Goal: Task Accomplishment & Management: Complete application form

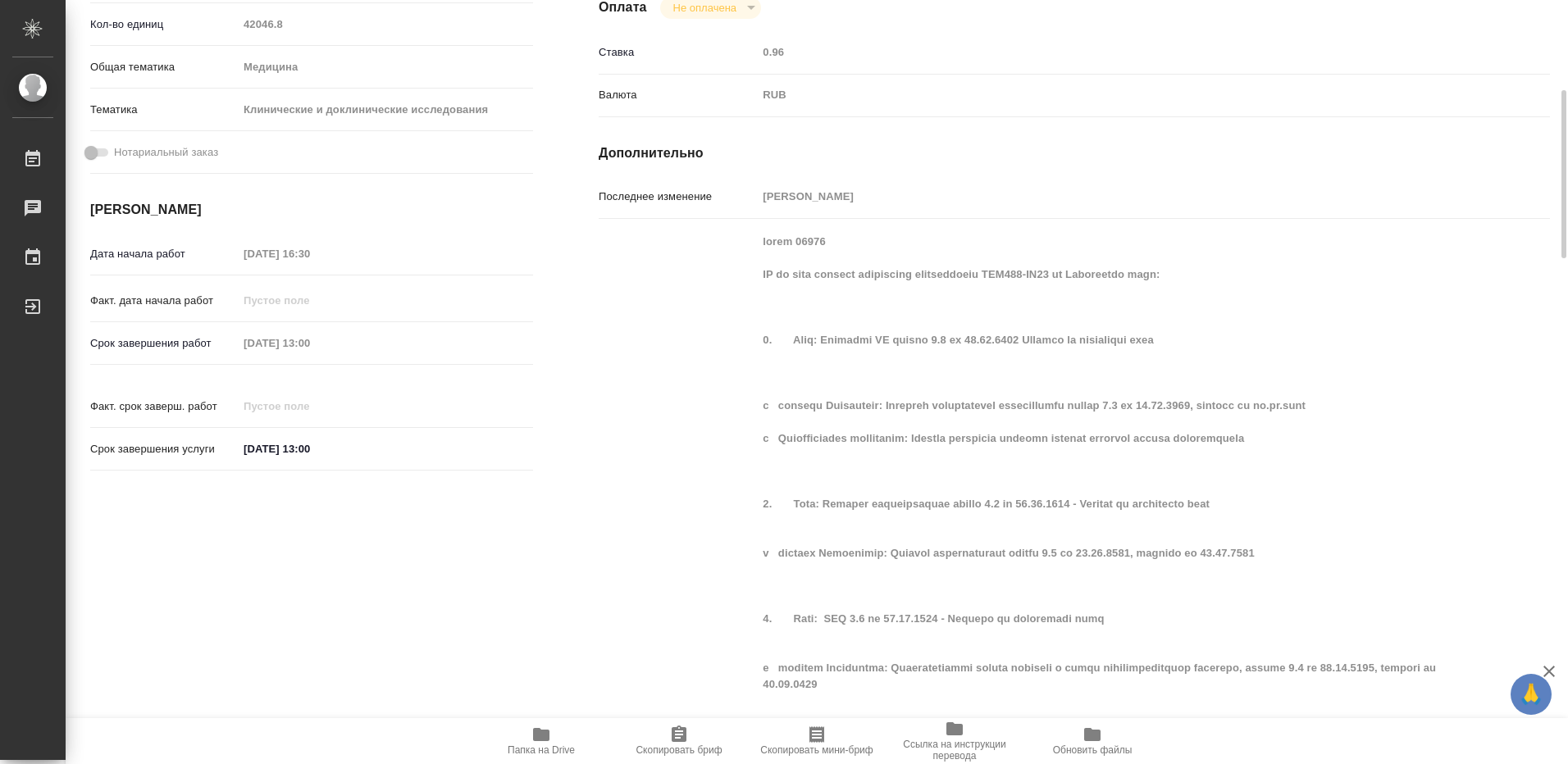
scroll to position [328, 0]
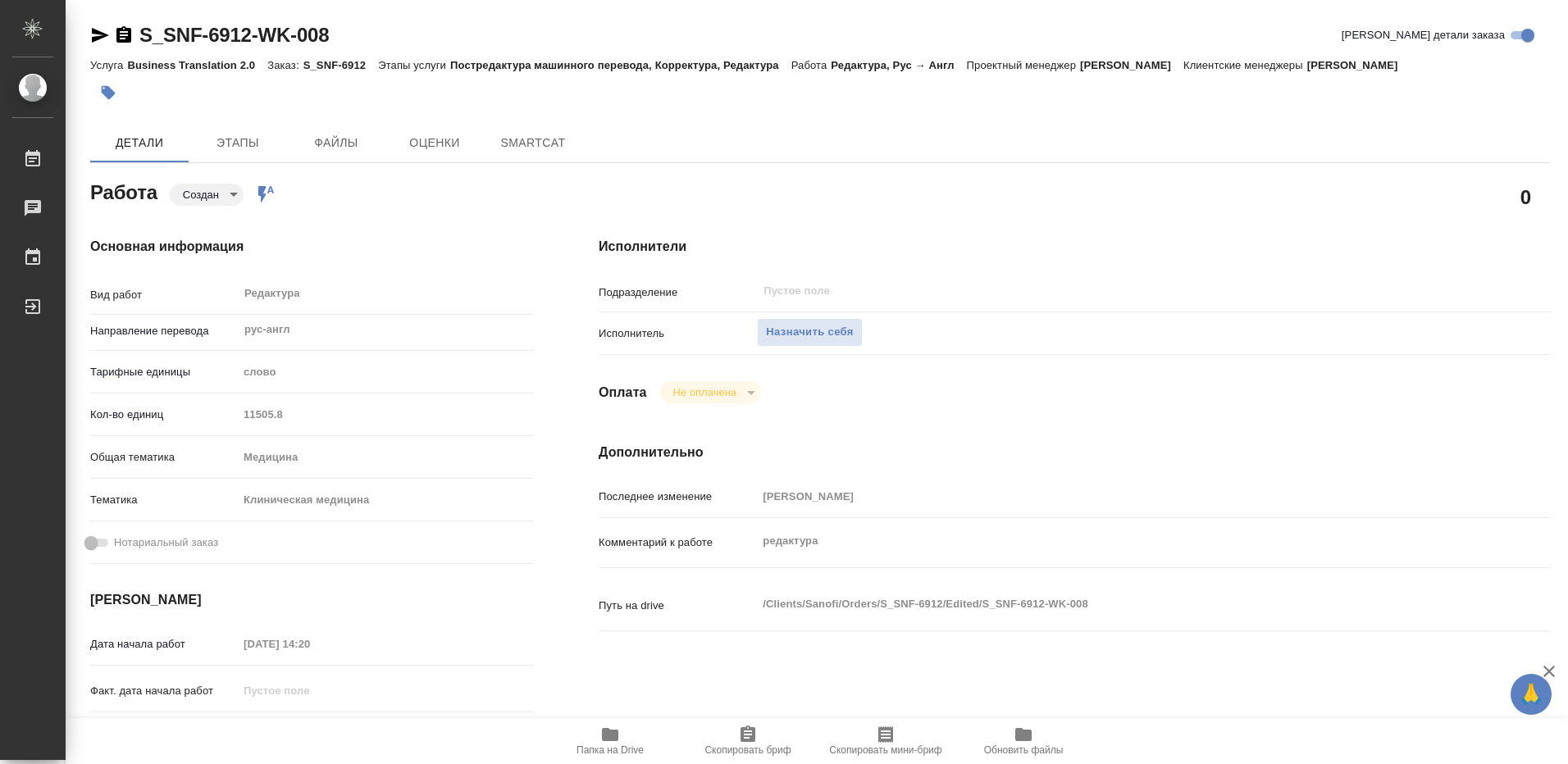
type textarea "x"
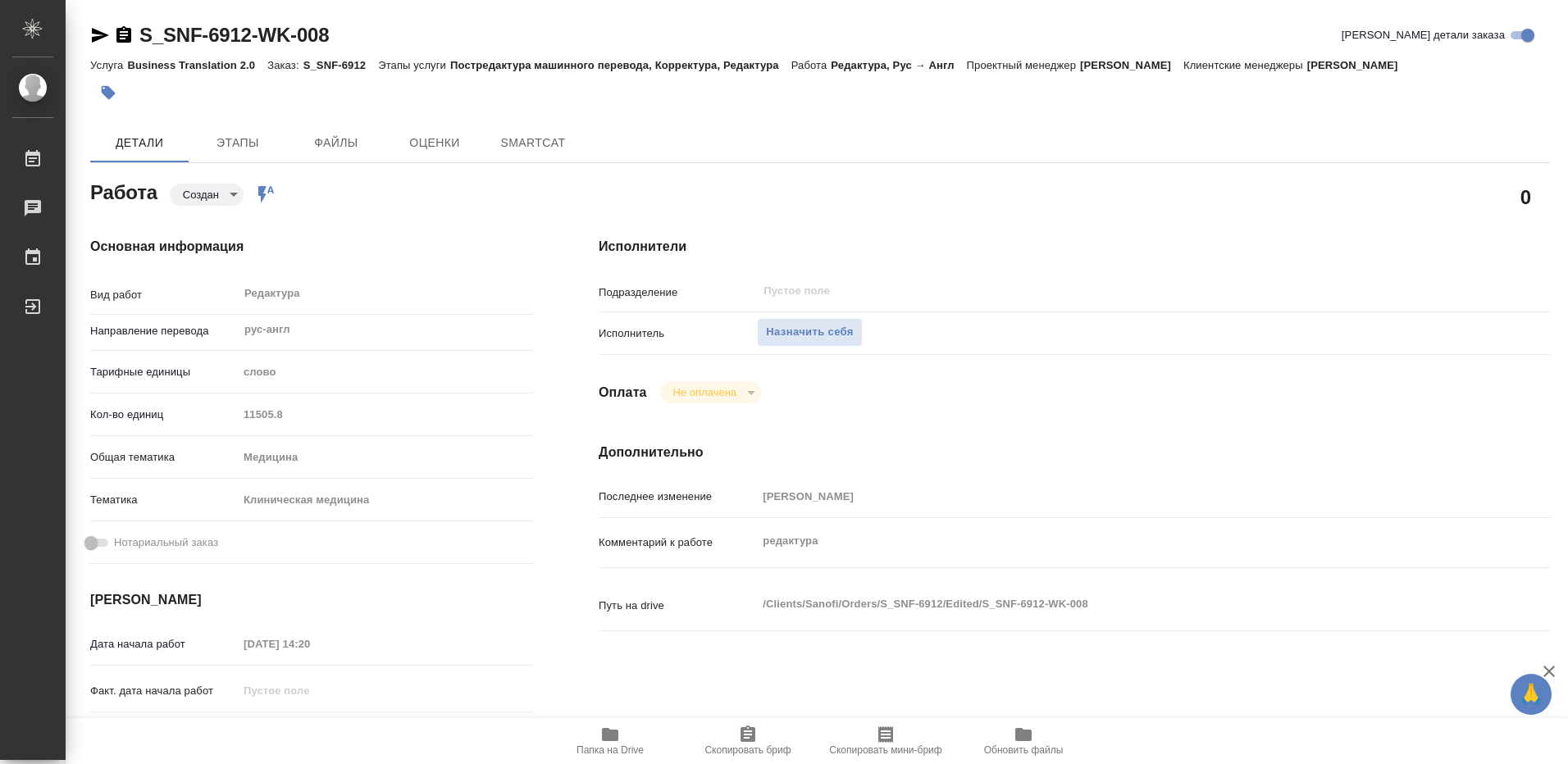
type textarea "x"
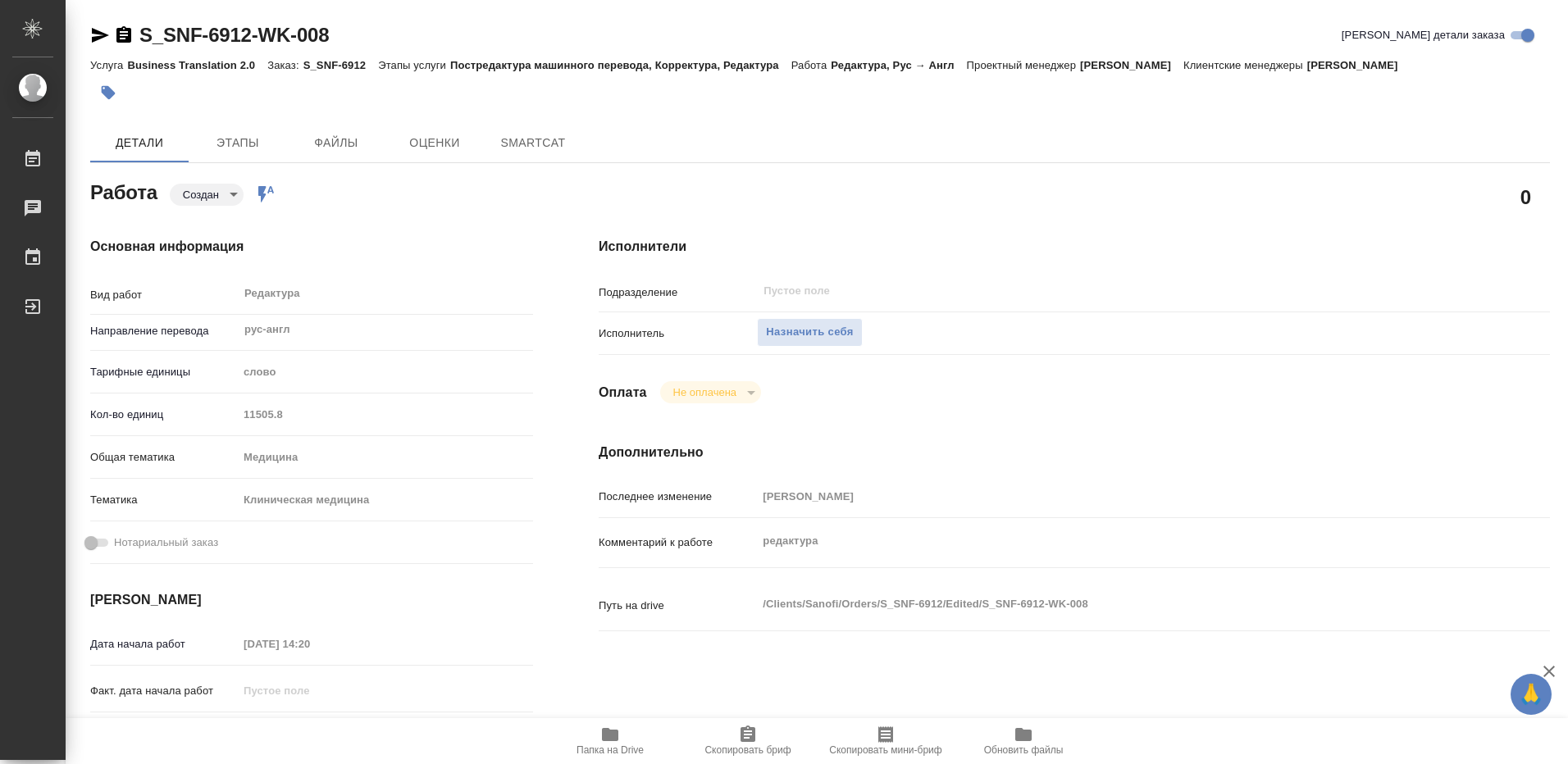
type textarea "x"
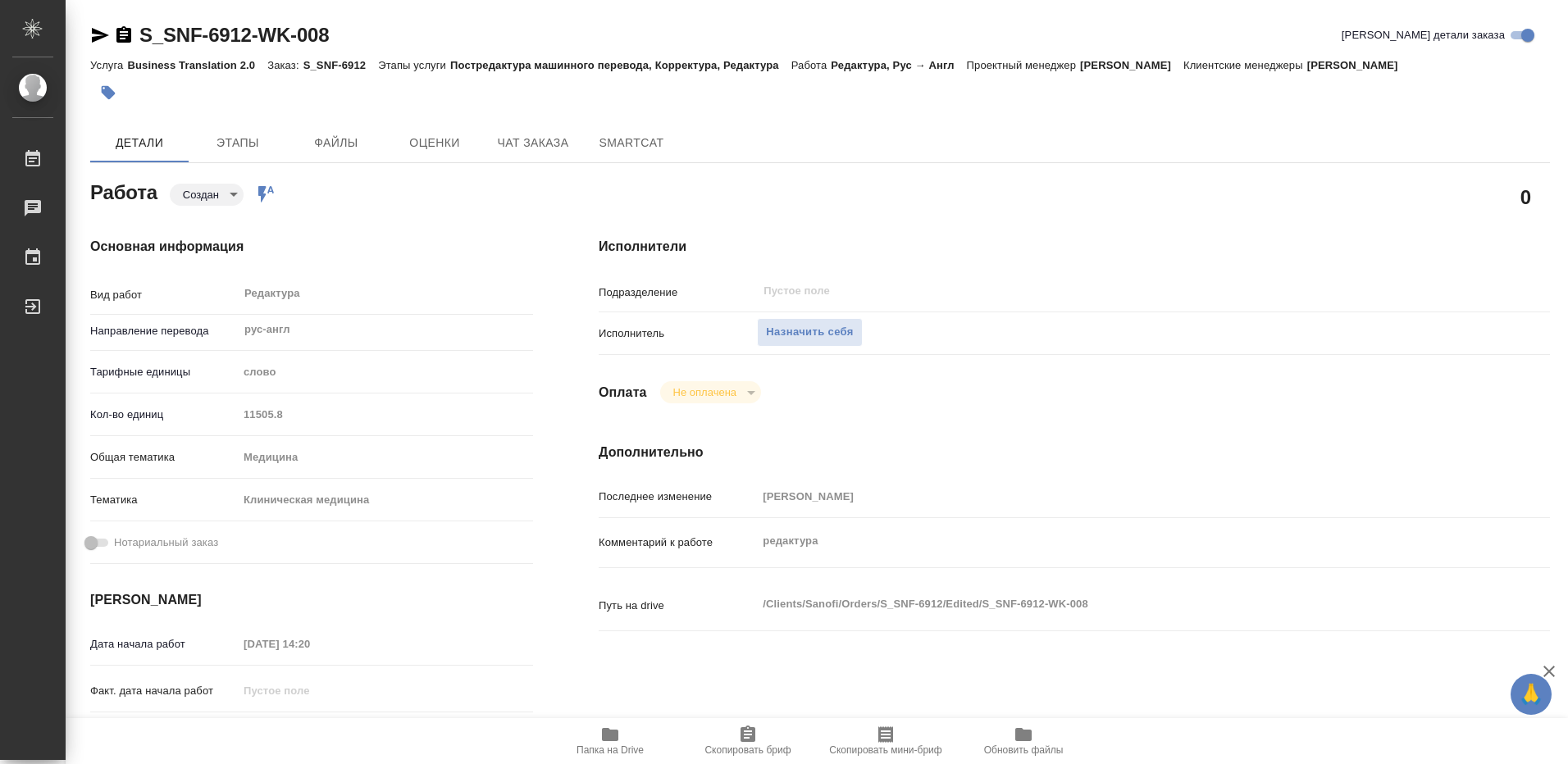
type textarea "x"
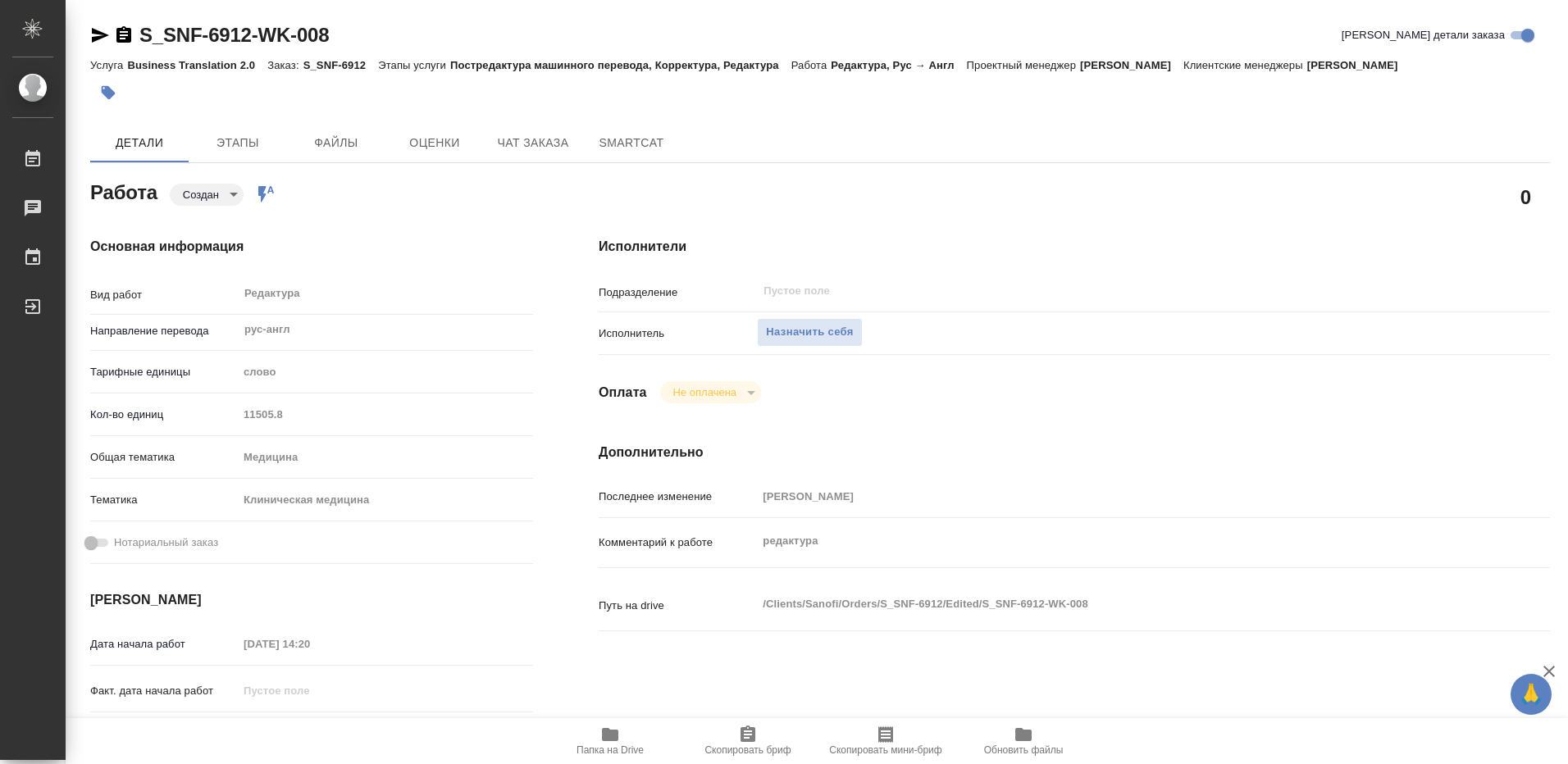
type textarea "x"
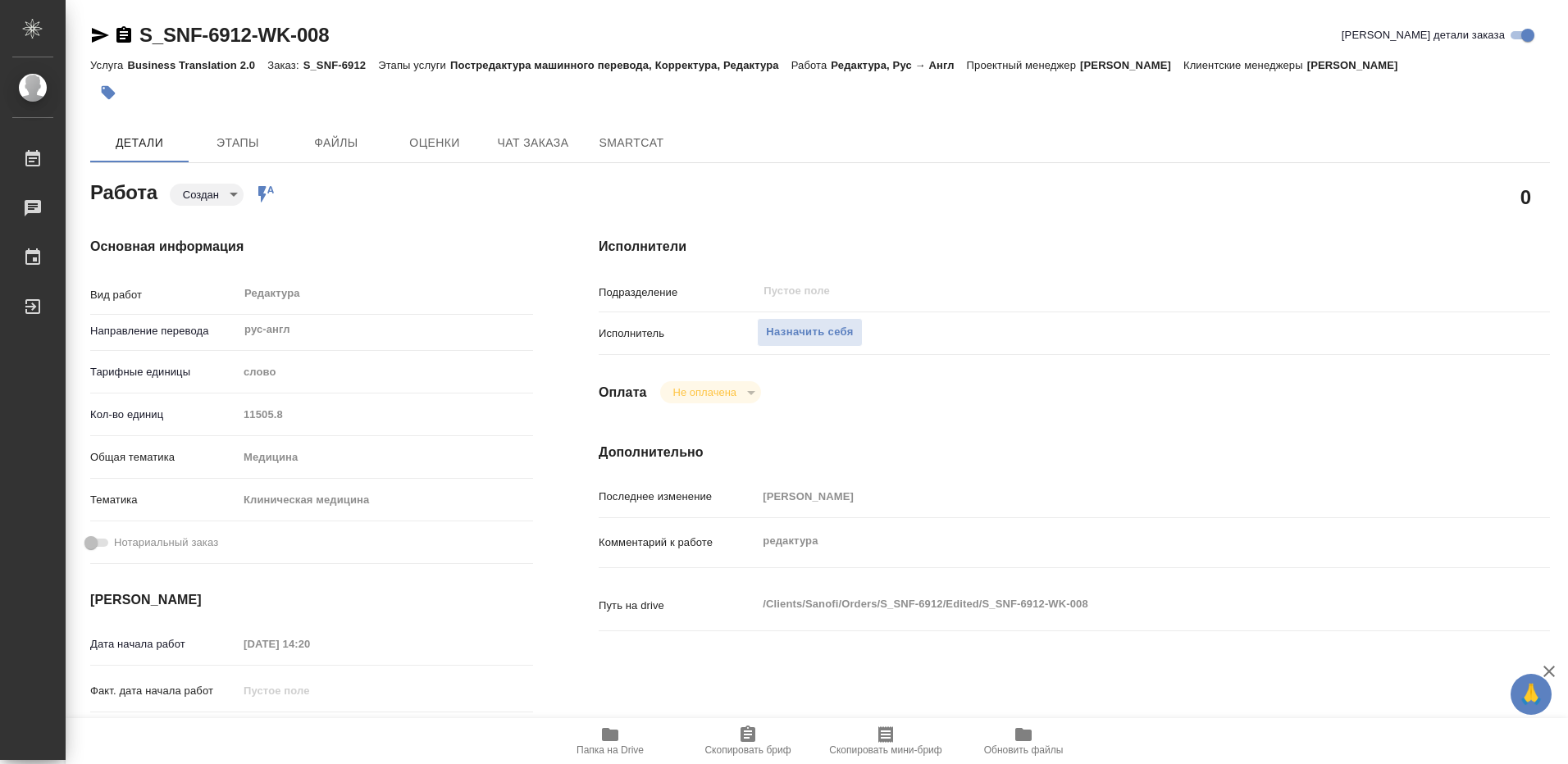
click at [608, 735] on icon "button" at bounding box center [610, 734] width 16 height 13
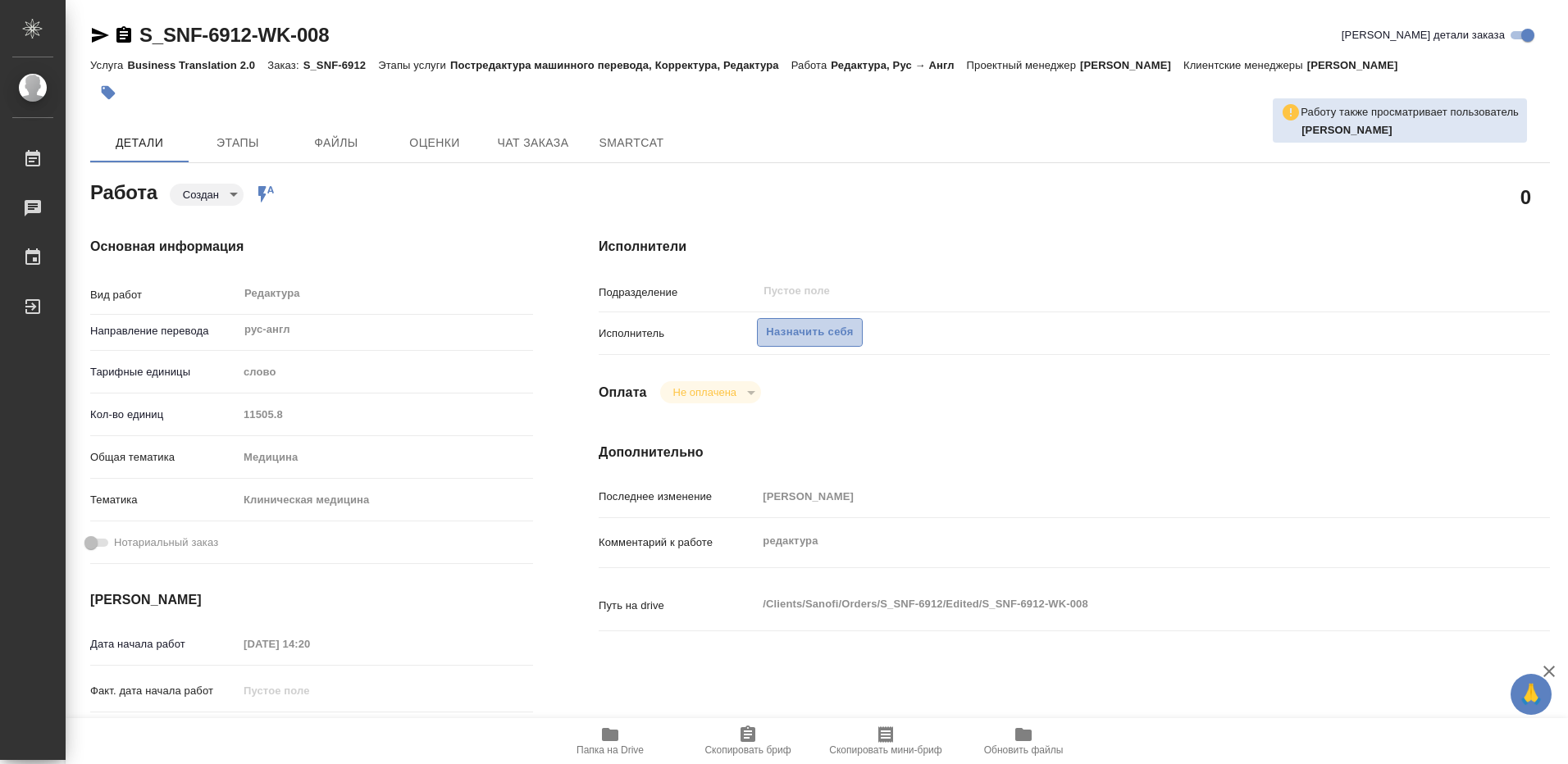
click at [806, 333] on span "Назначить себя" at bounding box center [808, 332] width 87 height 19
type textarea "x"
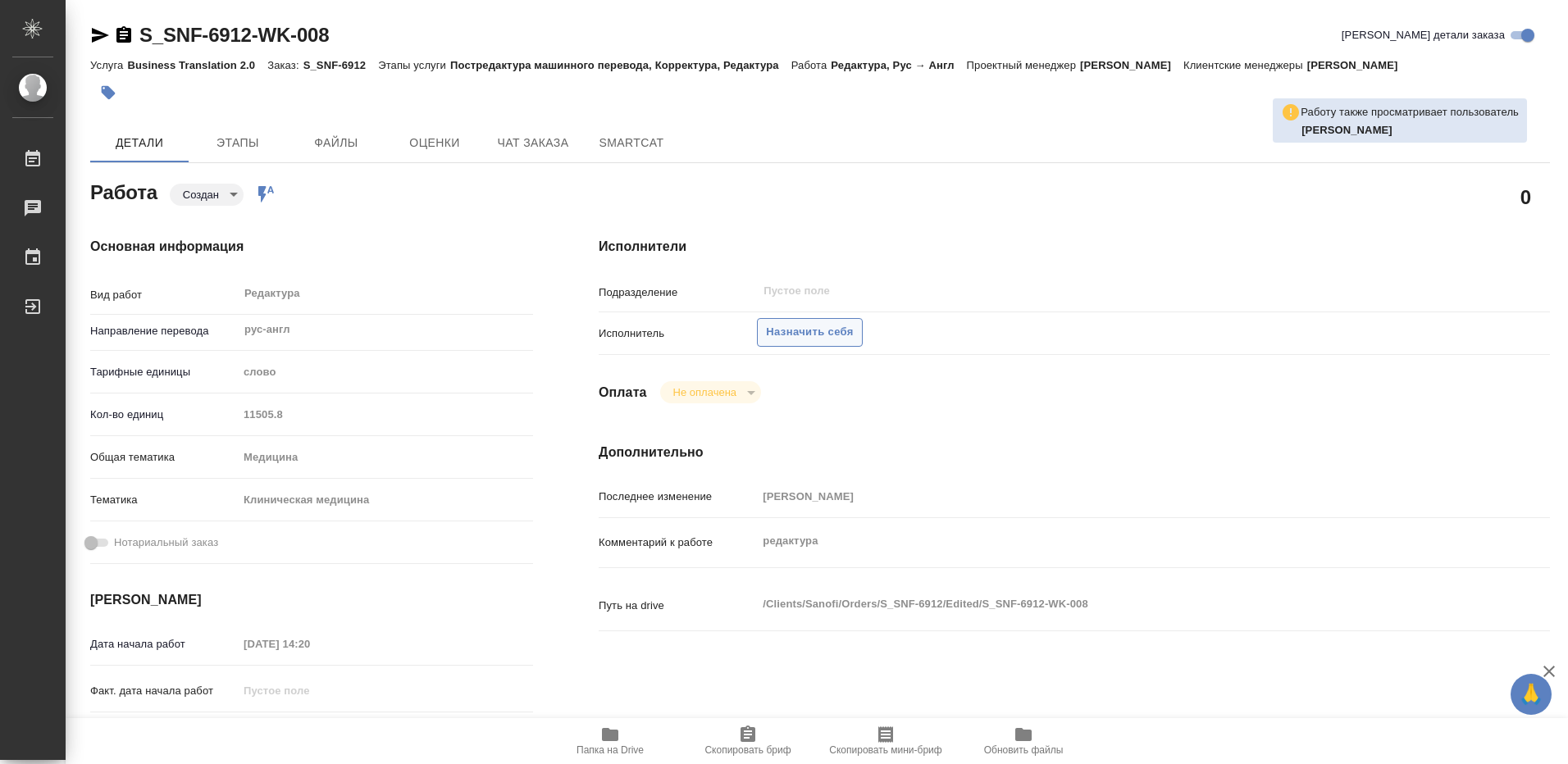
type textarea "x"
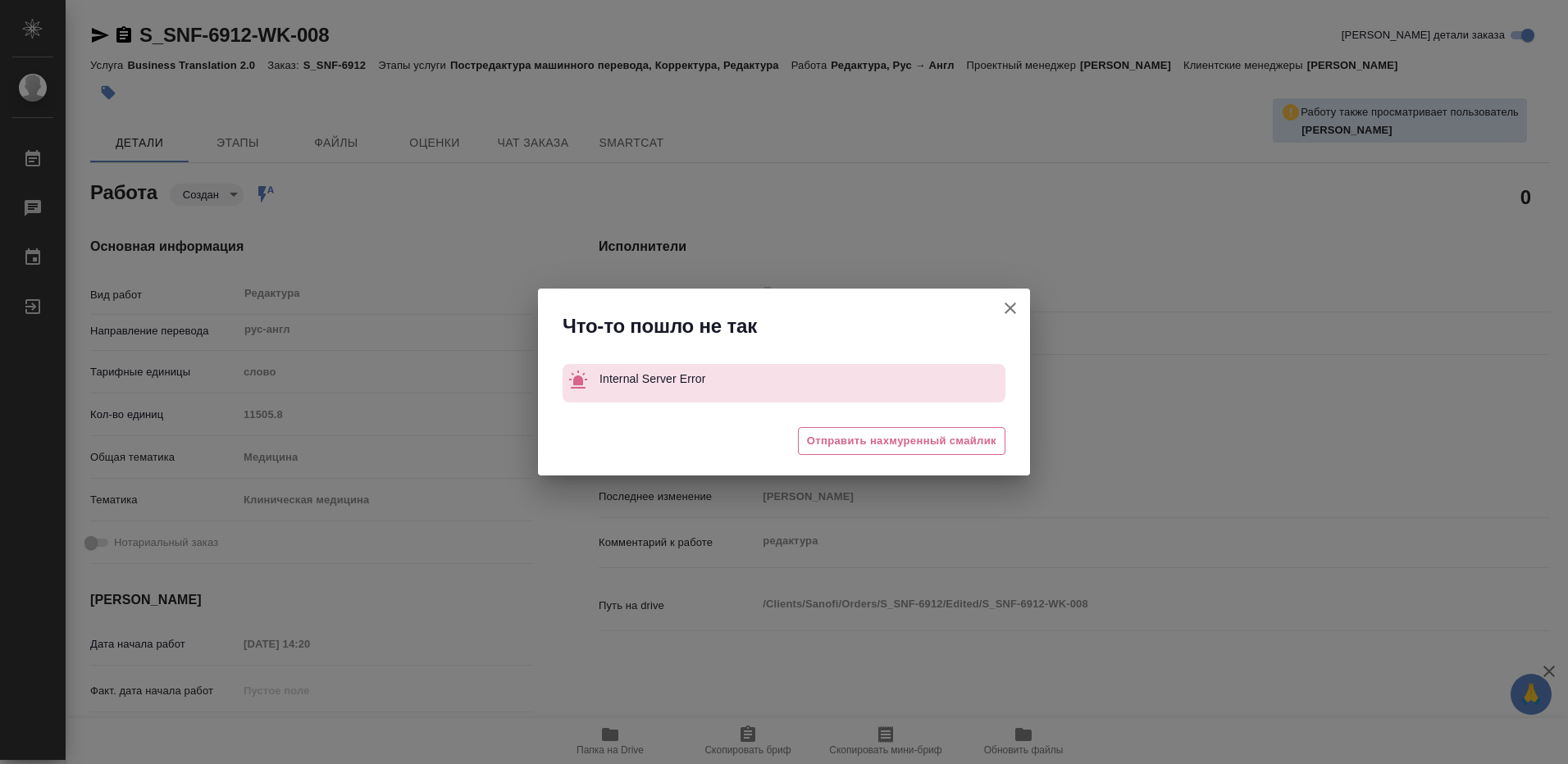
click at [1013, 303] on icon "button" at bounding box center [1010, 308] width 20 height 20
type textarea "x"
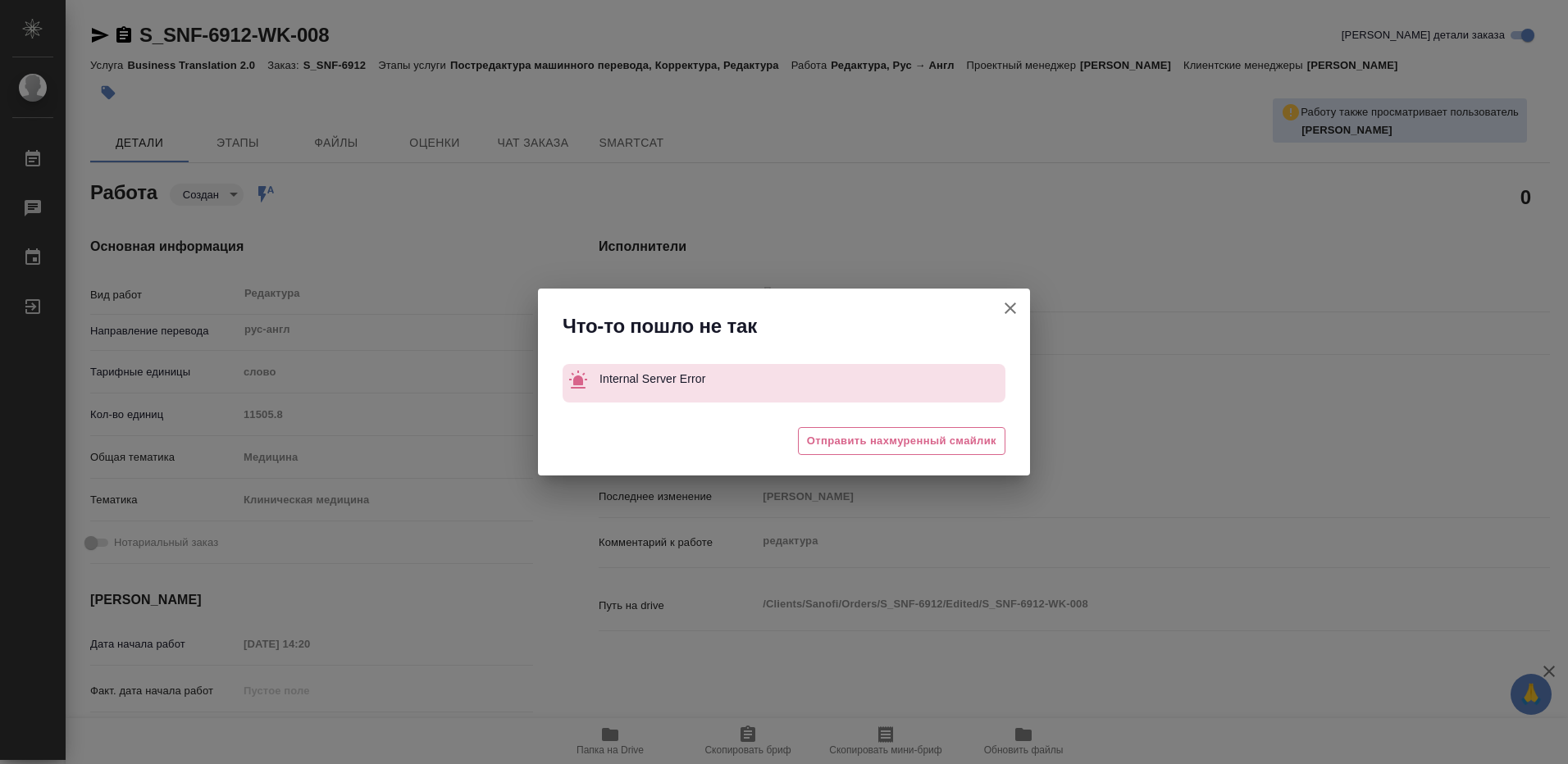
type textarea "x"
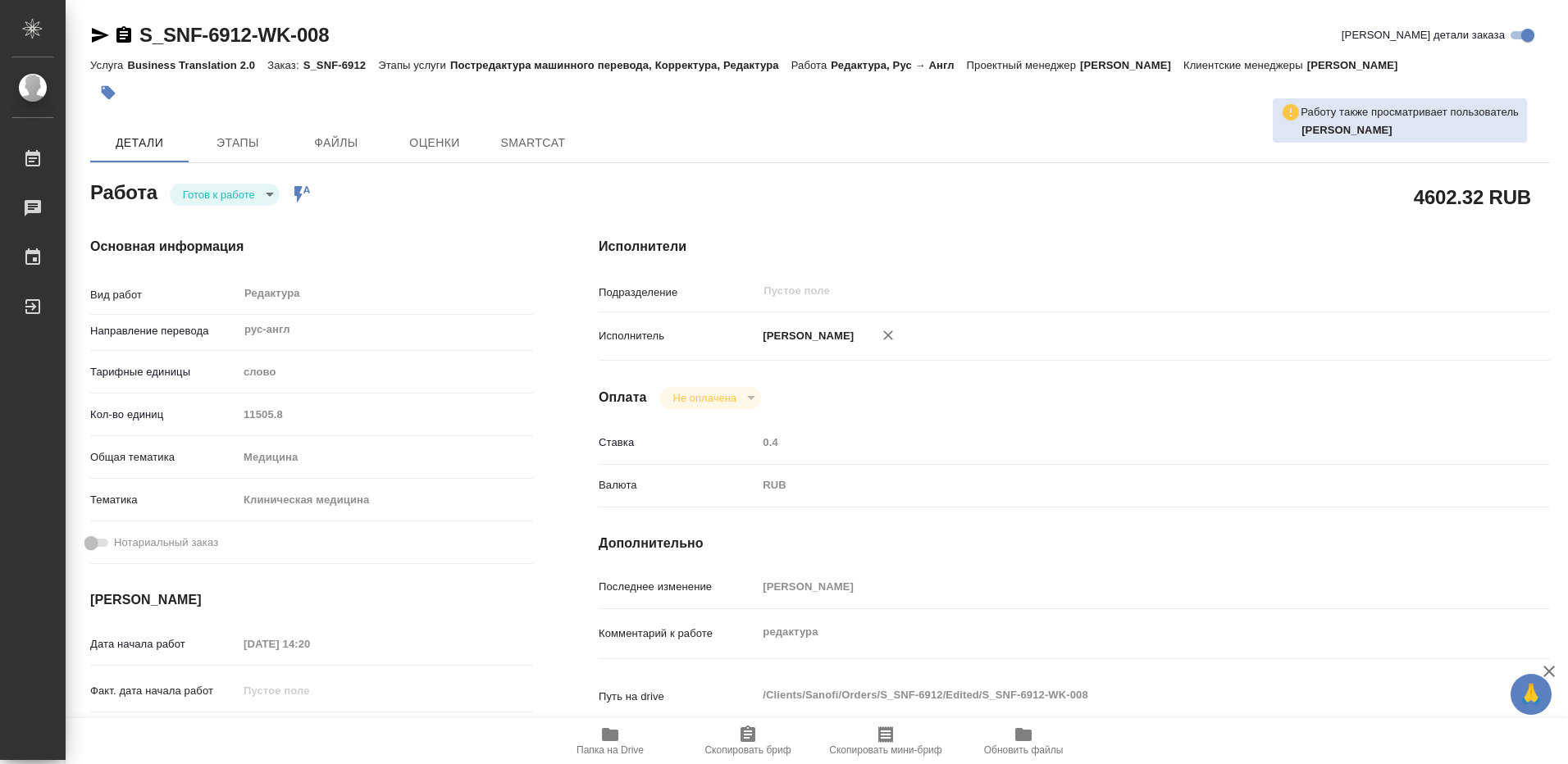
type textarea "x"
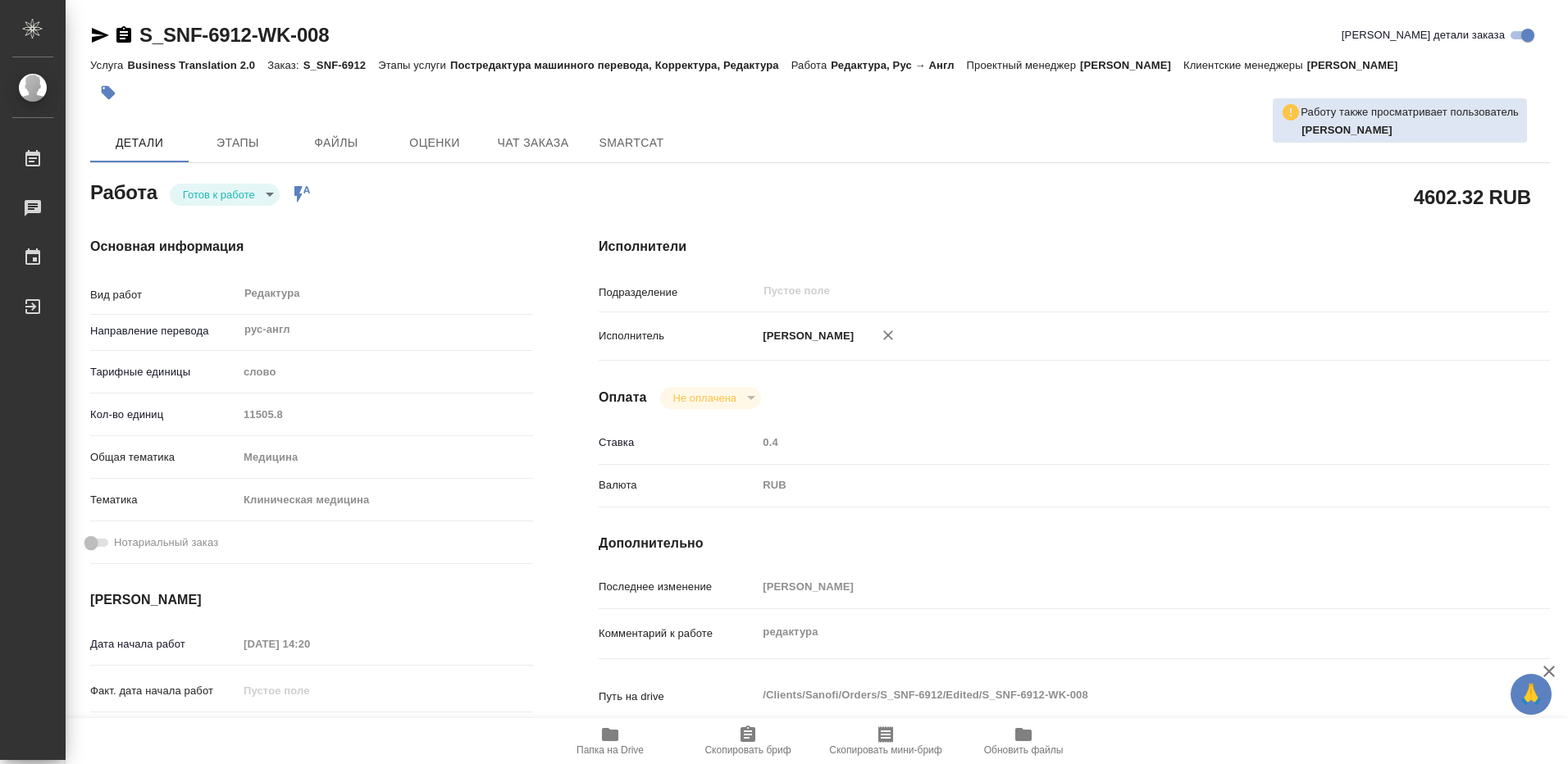
type textarea "x"
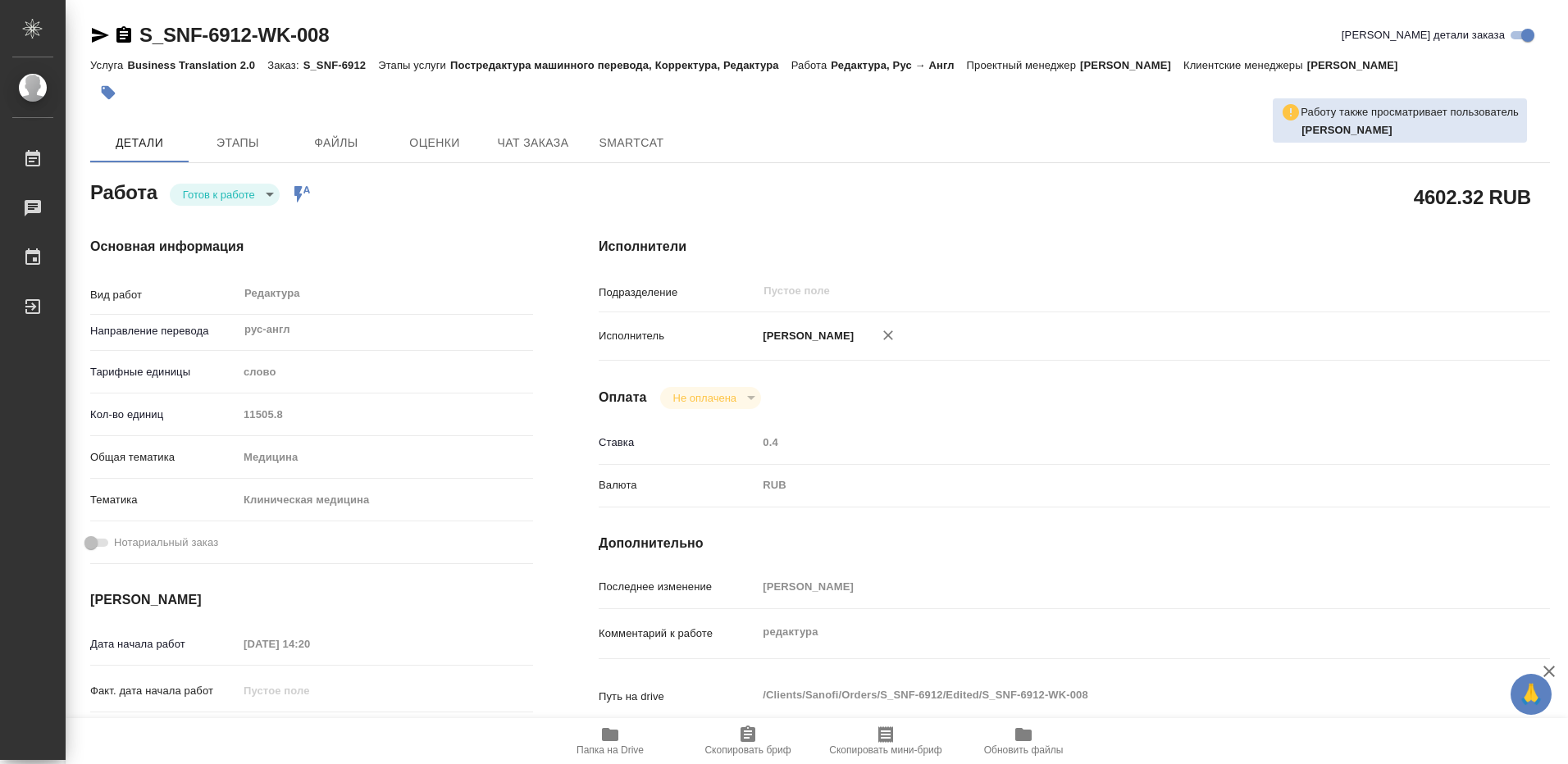
type textarea "x"
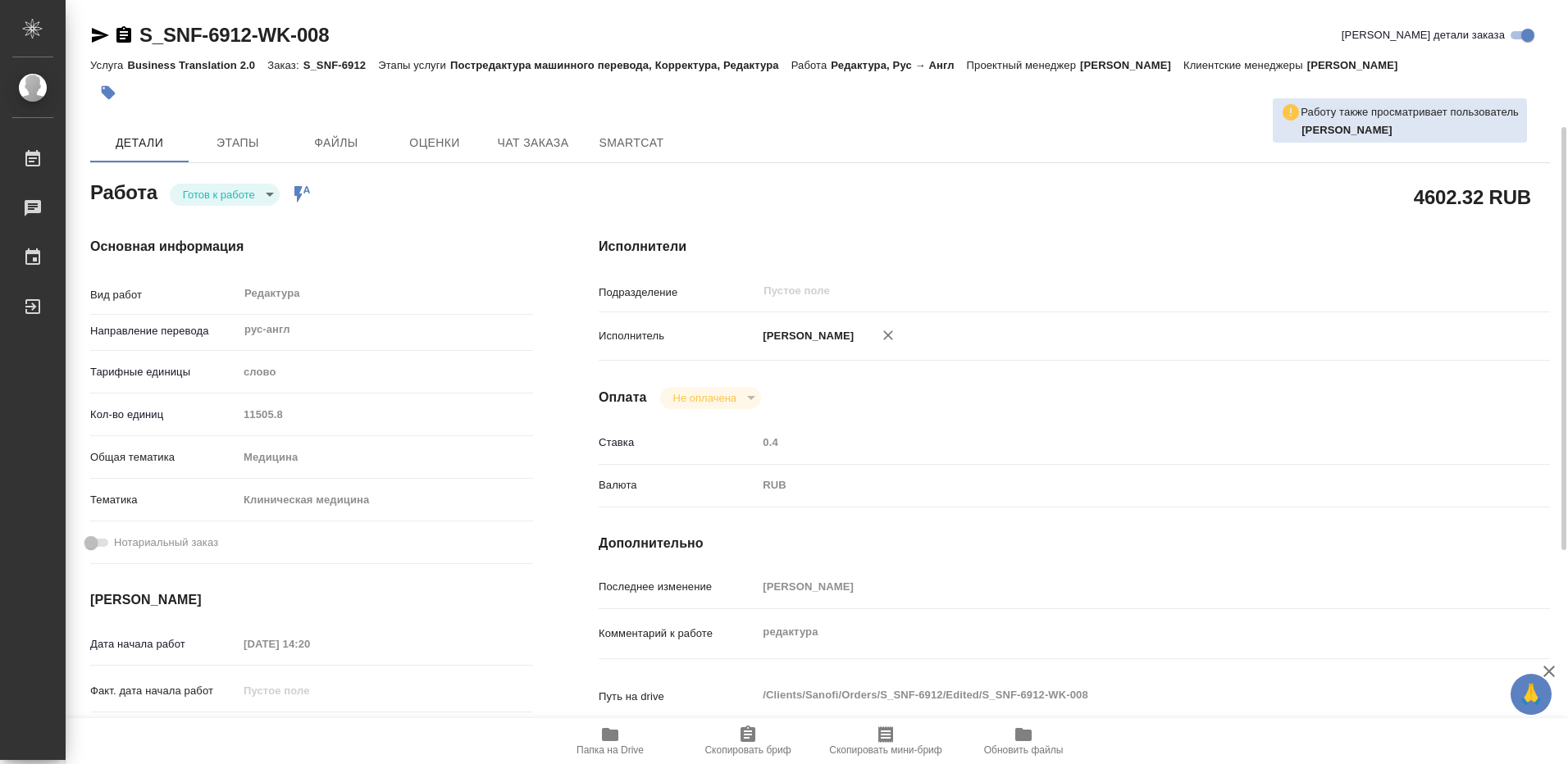
scroll to position [82, 0]
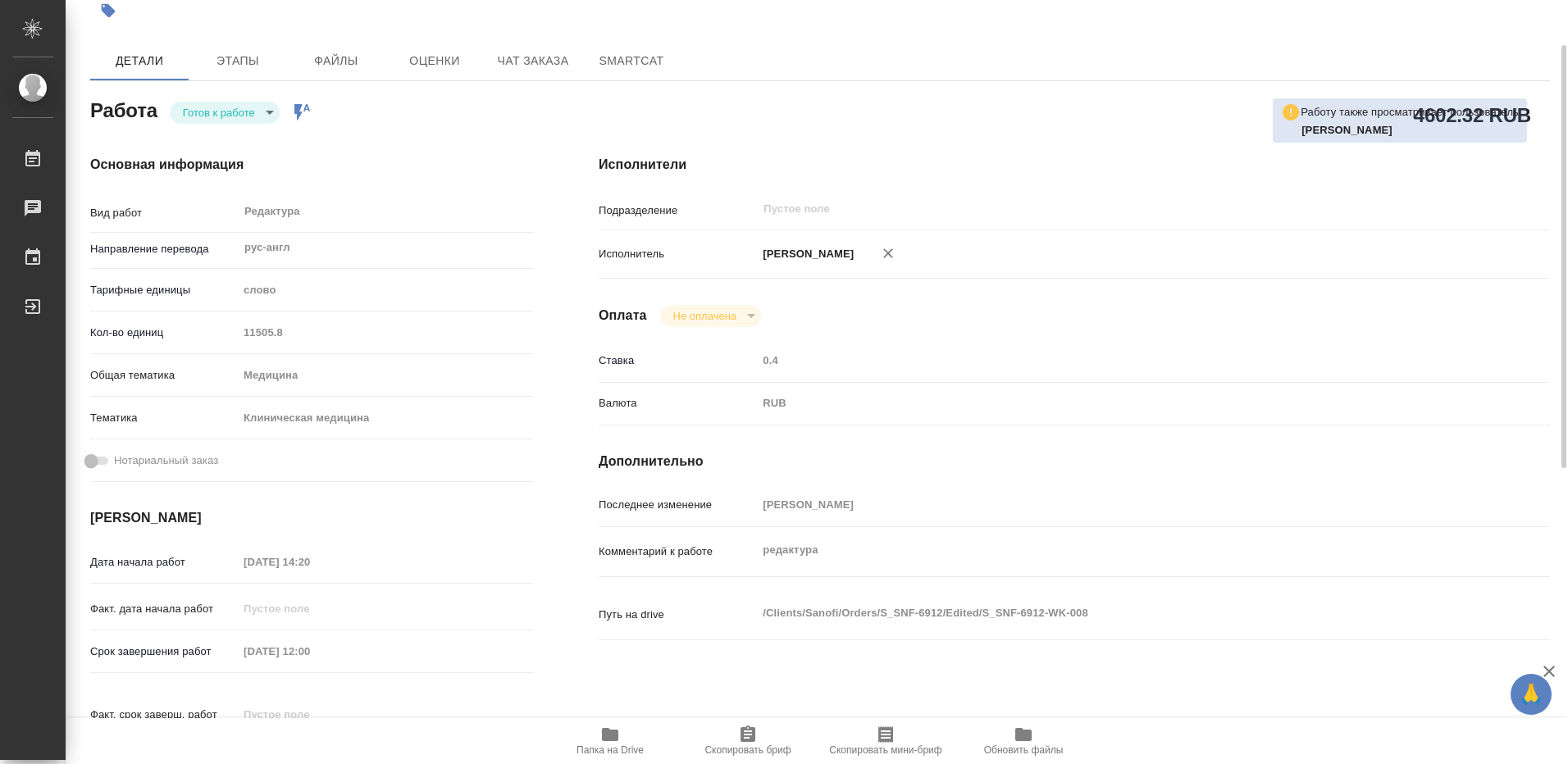
click at [449, 650] on div "[DATE] 12:00" at bounding box center [385, 650] width 295 height 24
